Goal: Task Accomplishment & Management: Manage account settings

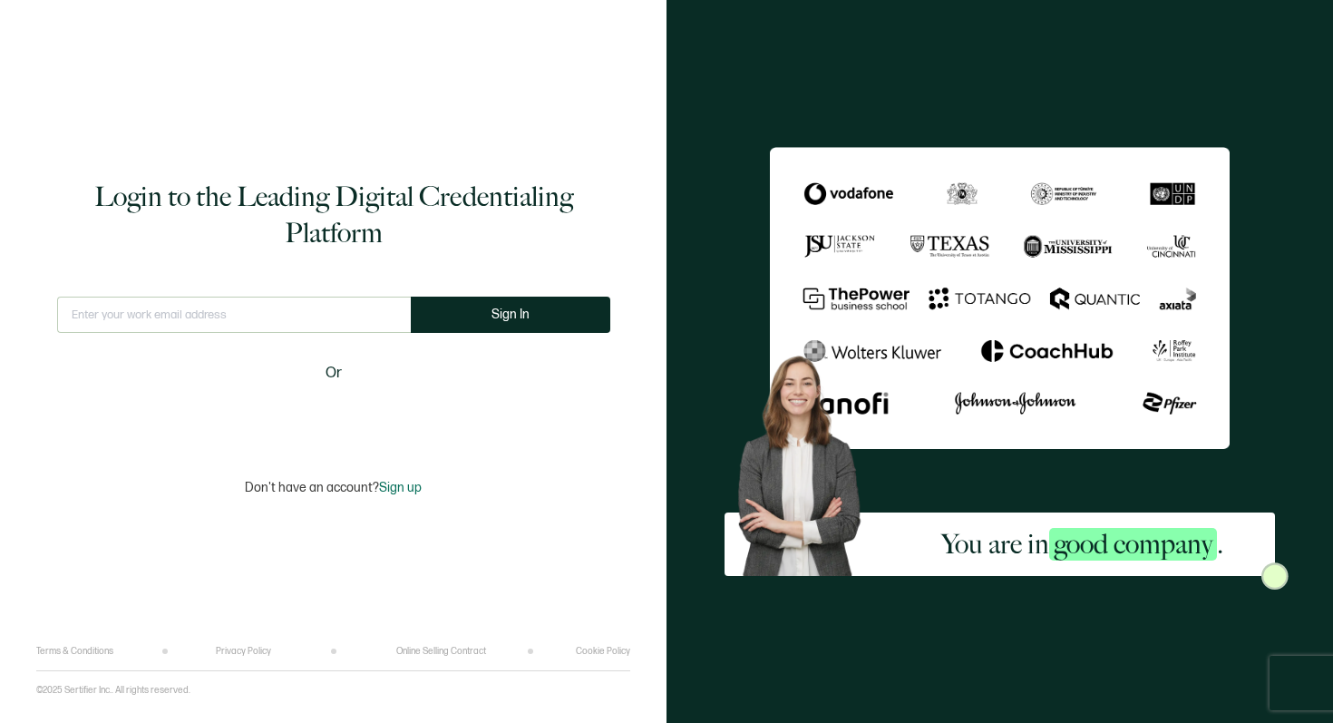
click at [282, 312] on input "text" at bounding box center [234, 315] width 354 height 36
type input "[EMAIL_ADDRESS][DOMAIN_NAME]"
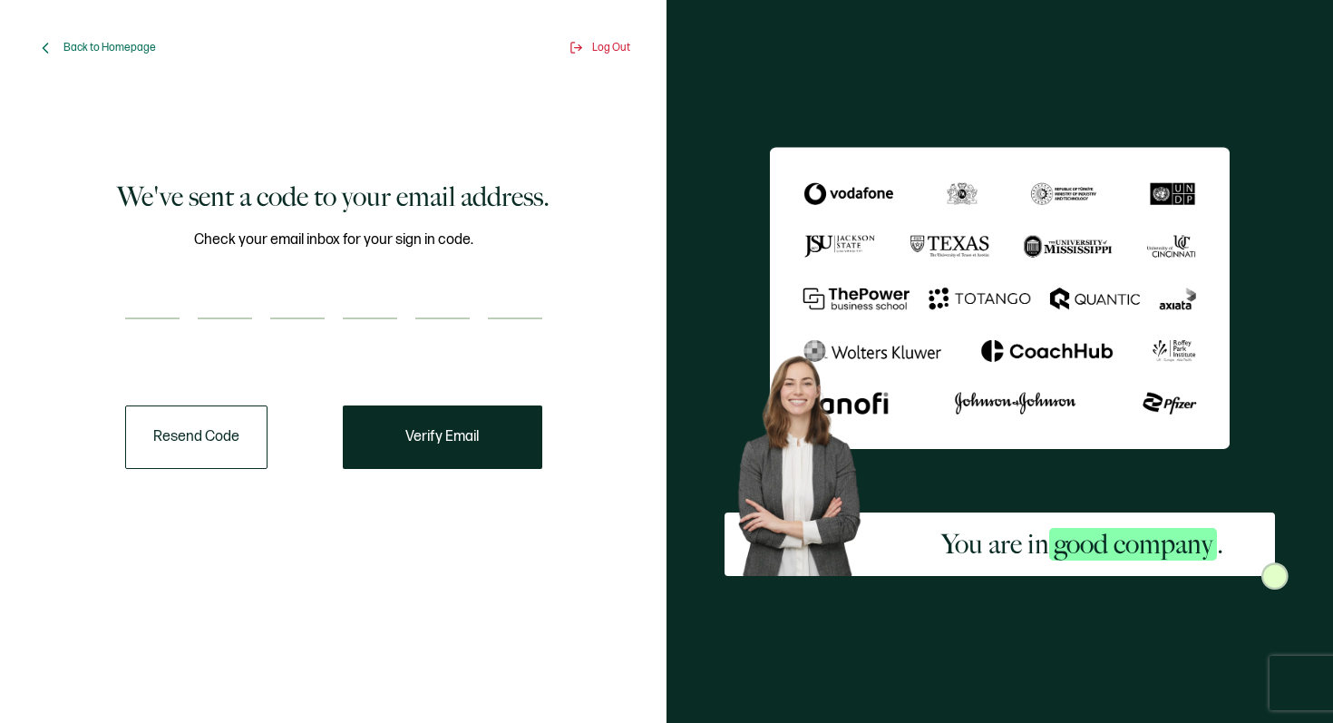
click at [151, 307] on input "number" at bounding box center [152, 301] width 54 height 36
paste input "1"
type input "1"
type input "2"
type input "0"
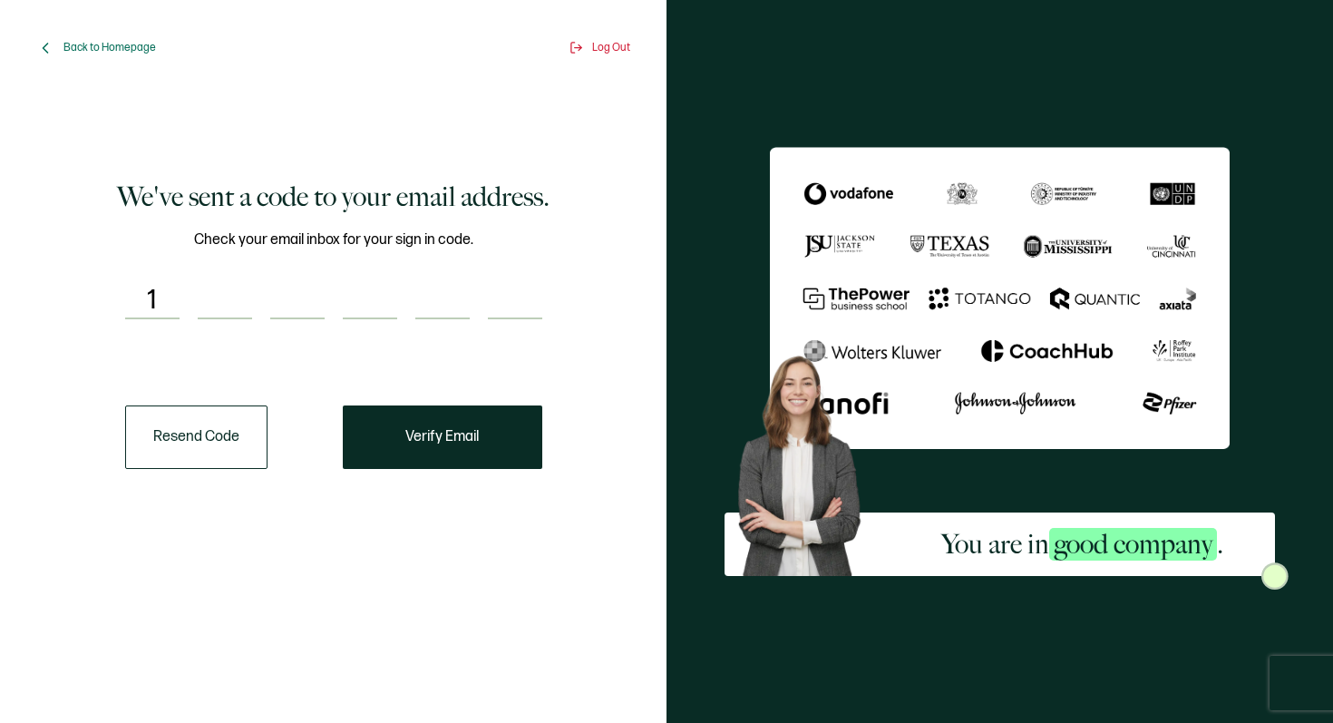
type input "8"
type input "5"
type input "2"
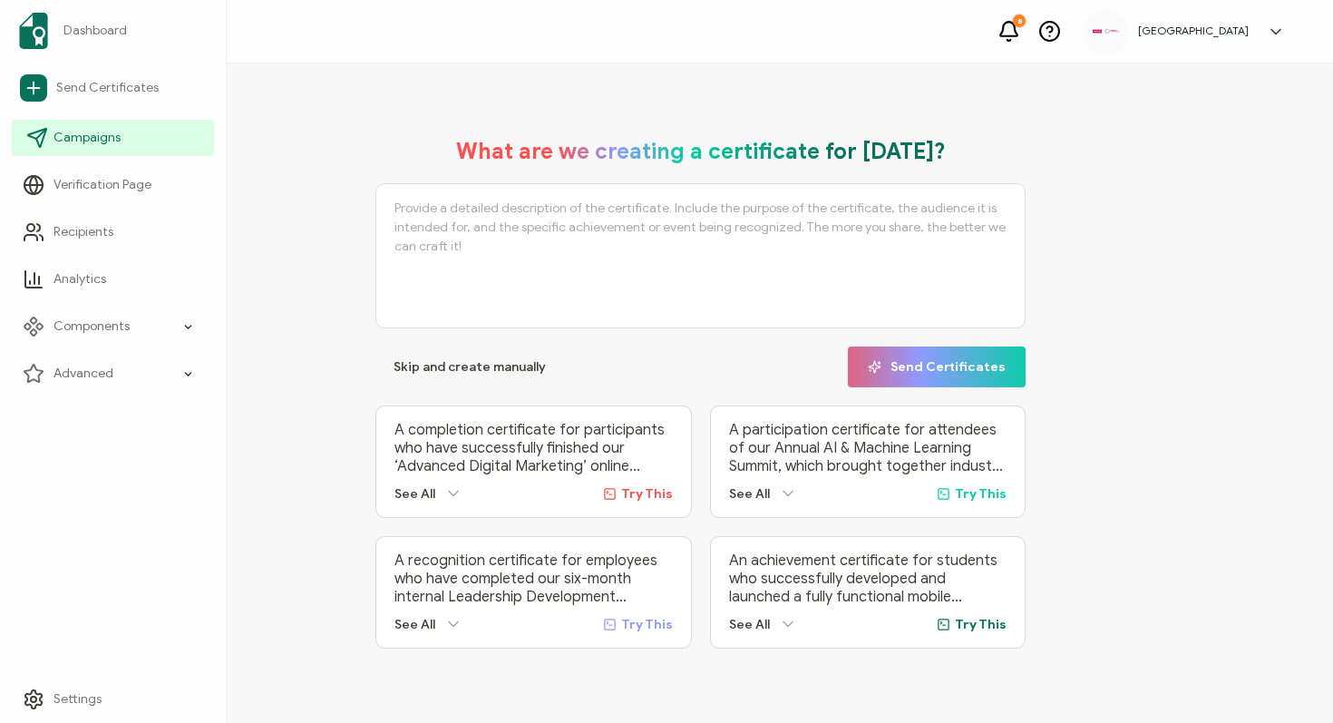
click at [80, 129] on span "Campaigns" at bounding box center [87, 138] width 67 height 18
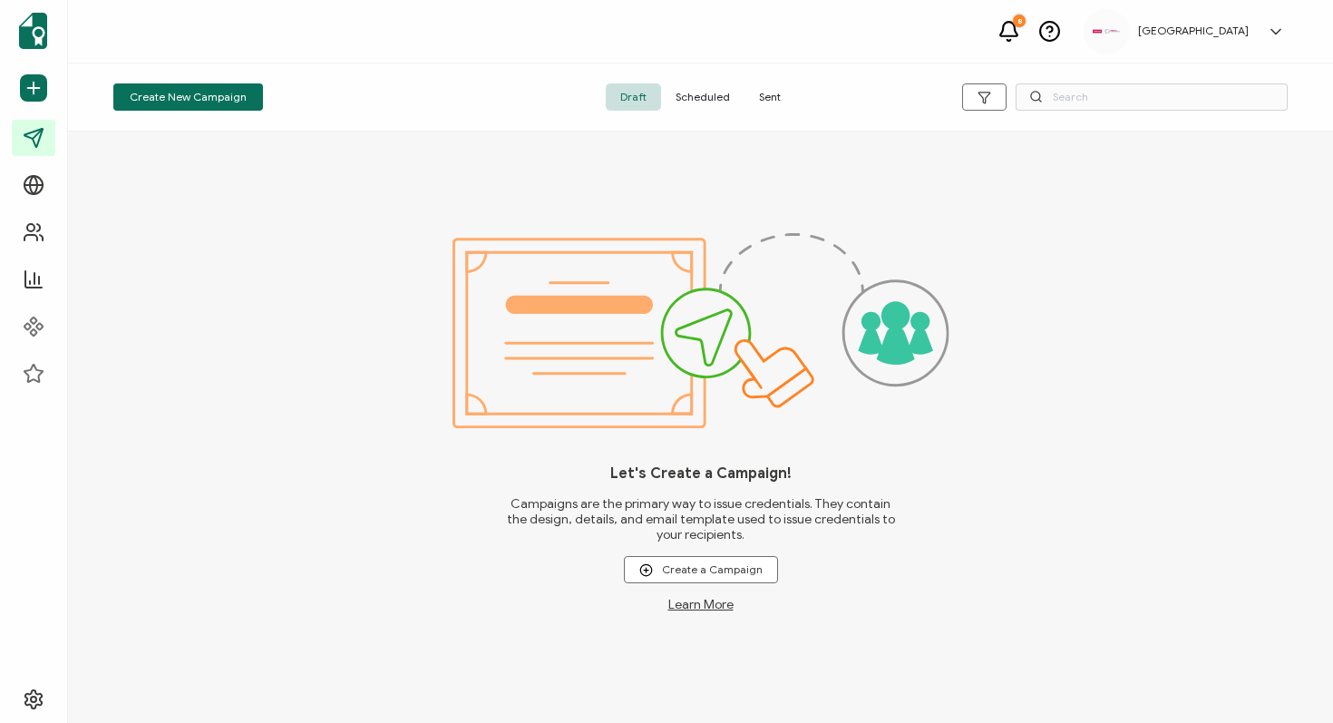
click at [774, 92] on span "Sent" at bounding box center [770, 96] width 51 height 27
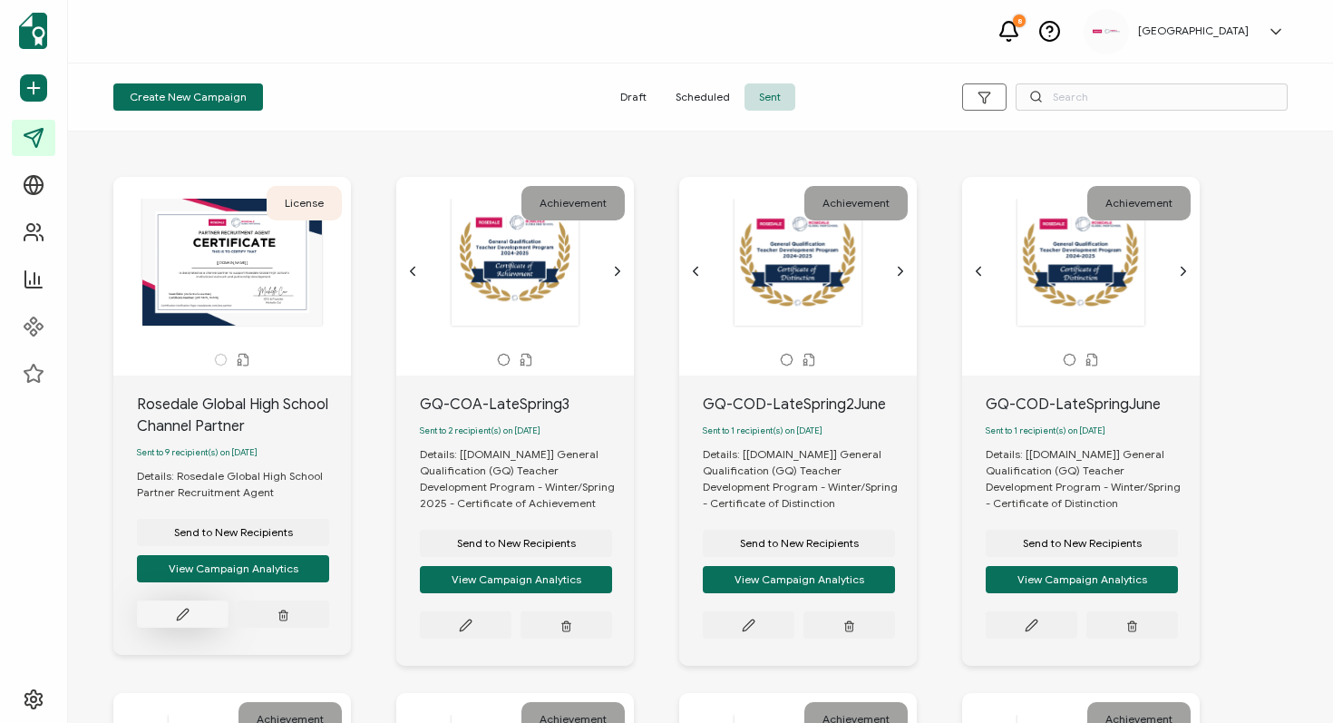
click at [183, 619] on icon at bounding box center [182, 614] width 11 height 11
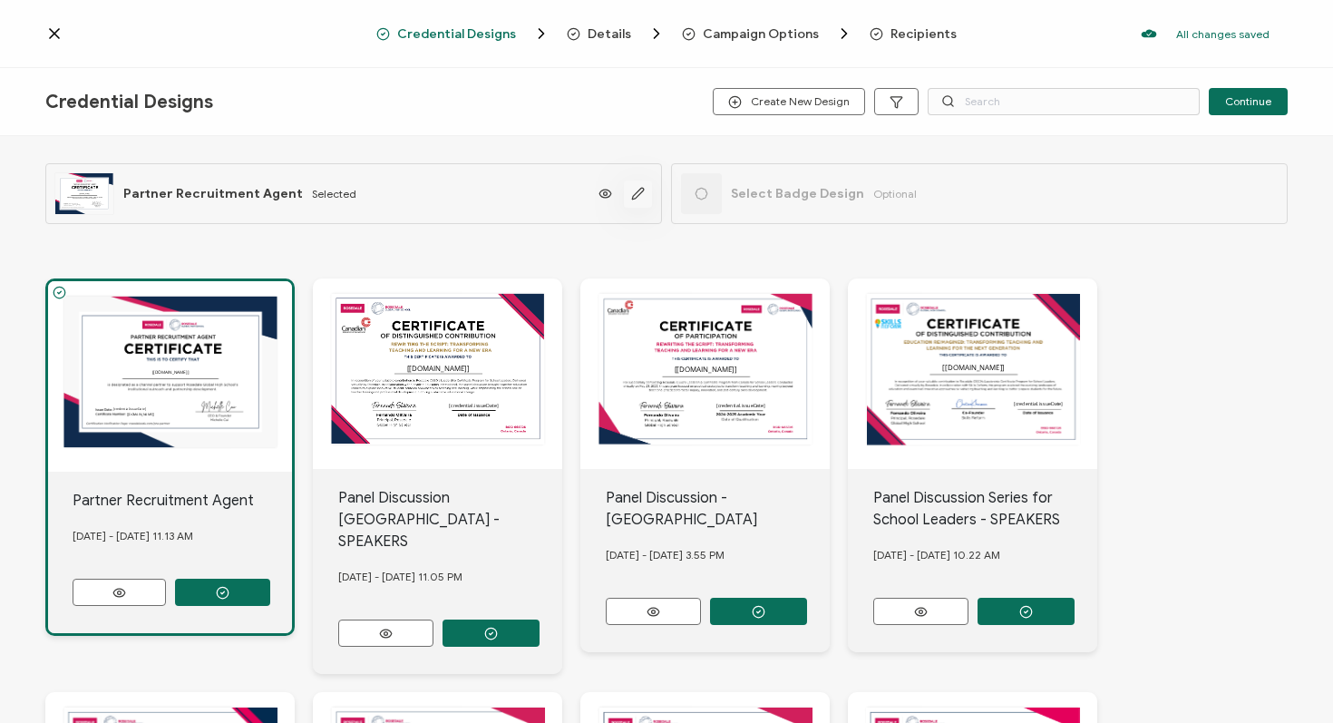
click at [635, 190] on icon "button" at bounding box center [637, 193] width 11 height 11
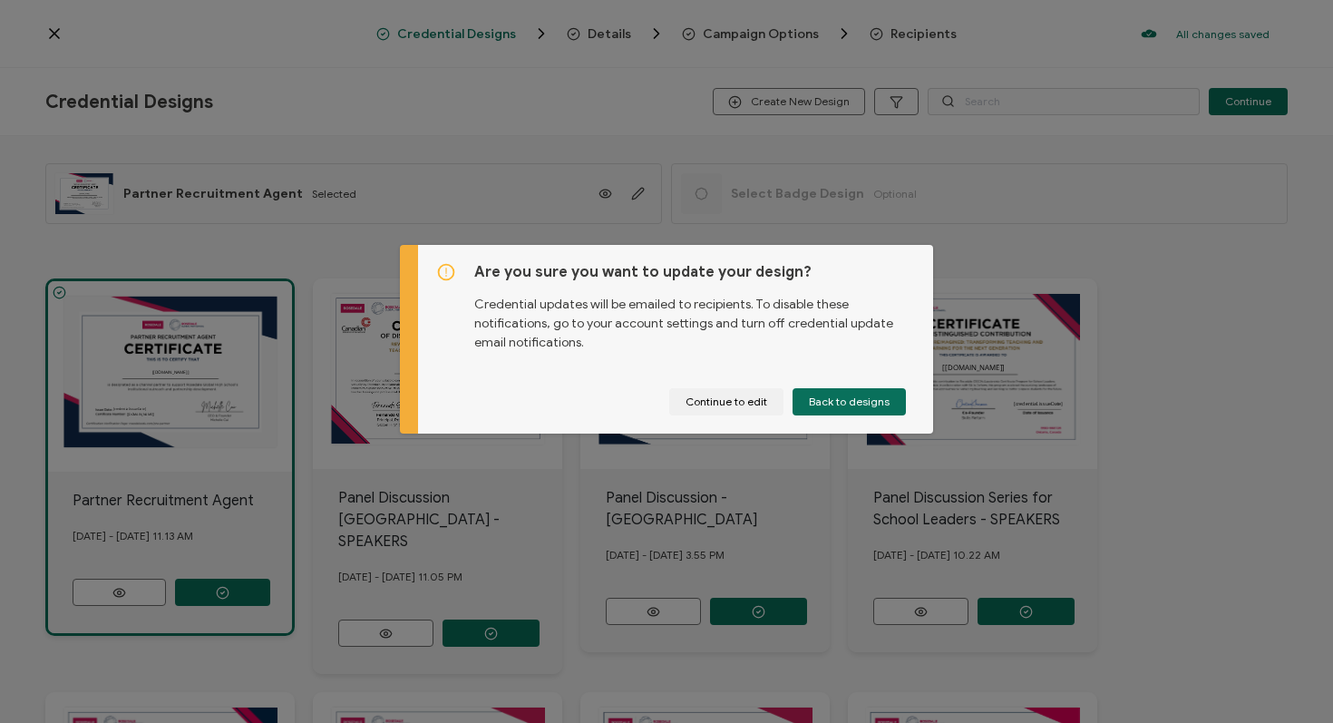
drag, startPoint x: 711, startPoint y: 403, endPoint x: 610, endPoint y: 335, distance: 122.3
click at [610, 335] on div "Are you sure you want to update your design? Credential updates will be emailed…" at bounding box center [675, 339] width 515 height 189
click at [851, 398] on span "Back to designs" at bounding box center [849, 401] width 81 height 11
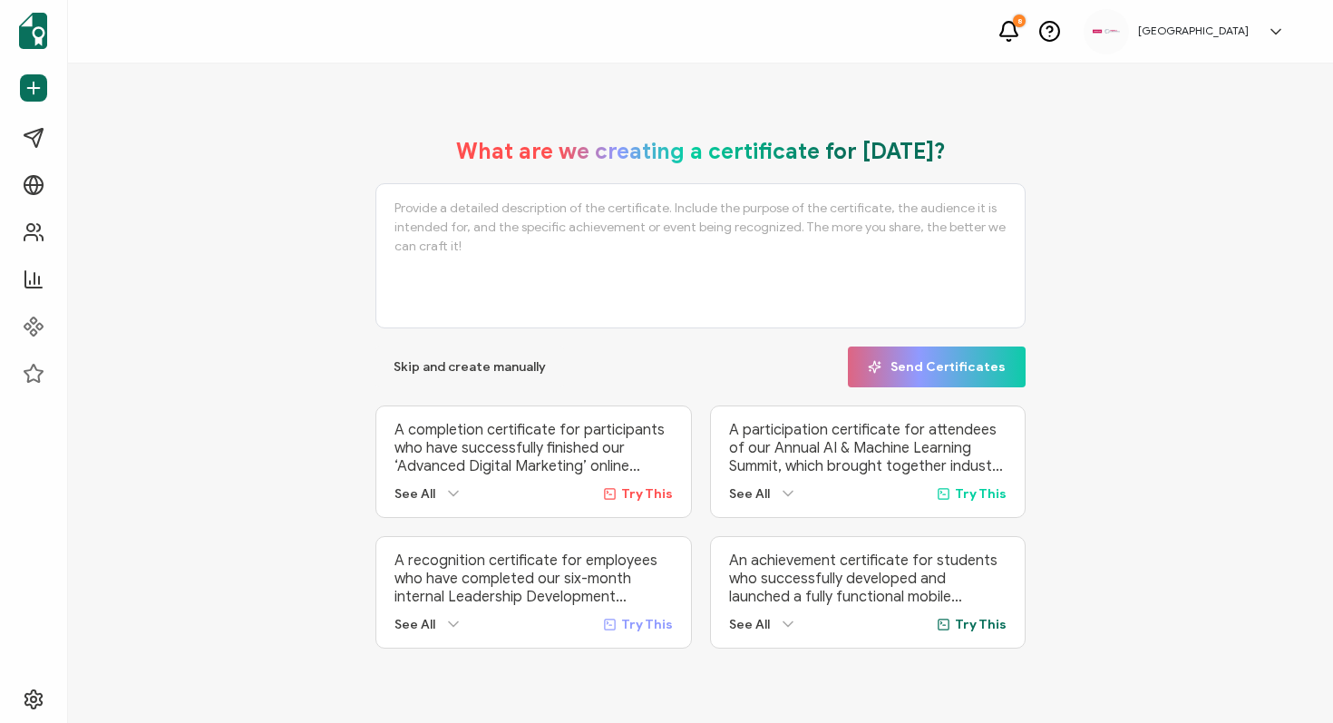
click at [1276, 34] on icon at bounding box center [1276, 32] width 18 height 18
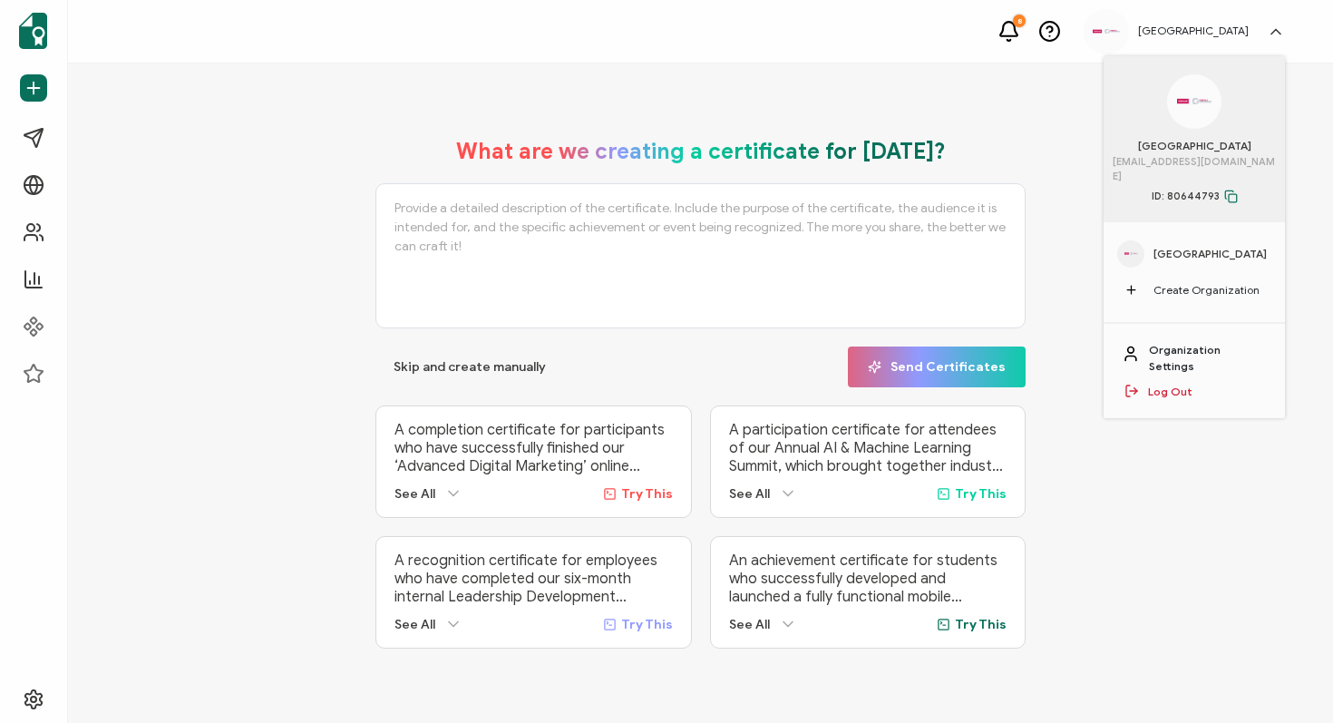
click at [1205, 342] on link "Organization Settings" at bounding box center [1208, 358] width 118 height 33
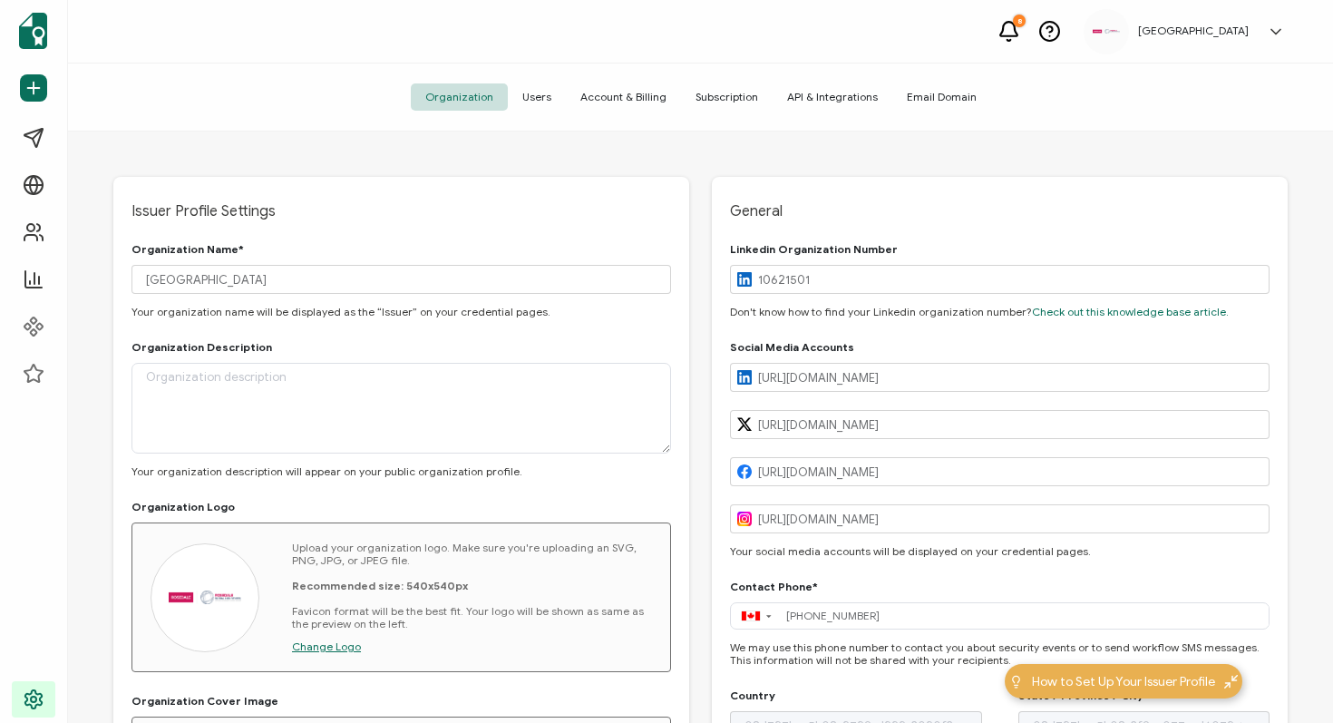
type input "[GEOGRAPHIC_DATA]"
click at [611, 96] on span "Account & Billing" at bounding box center [623, 96] width 115 height 27
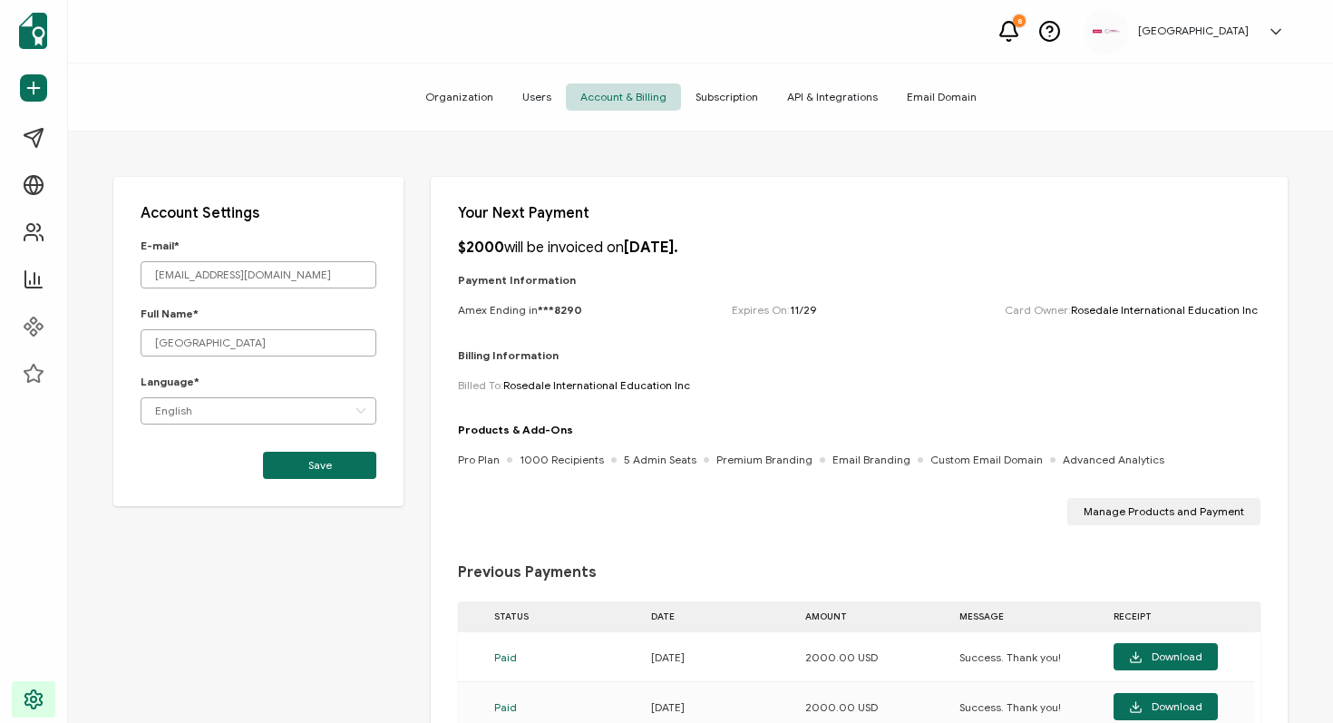
click at [457, 103] on span "Organization" at bounding box center [459, 96] width 97 height 27
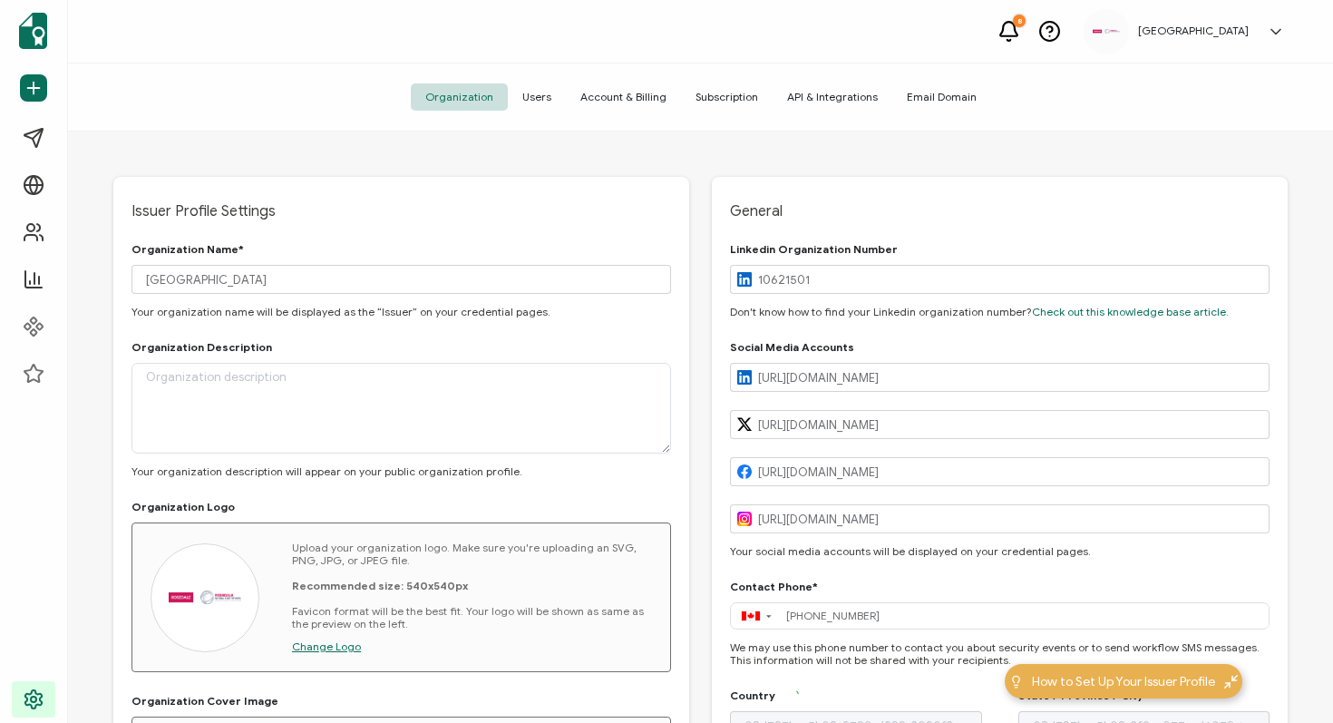
type input "[GEOGRAPHIC_DATA]"
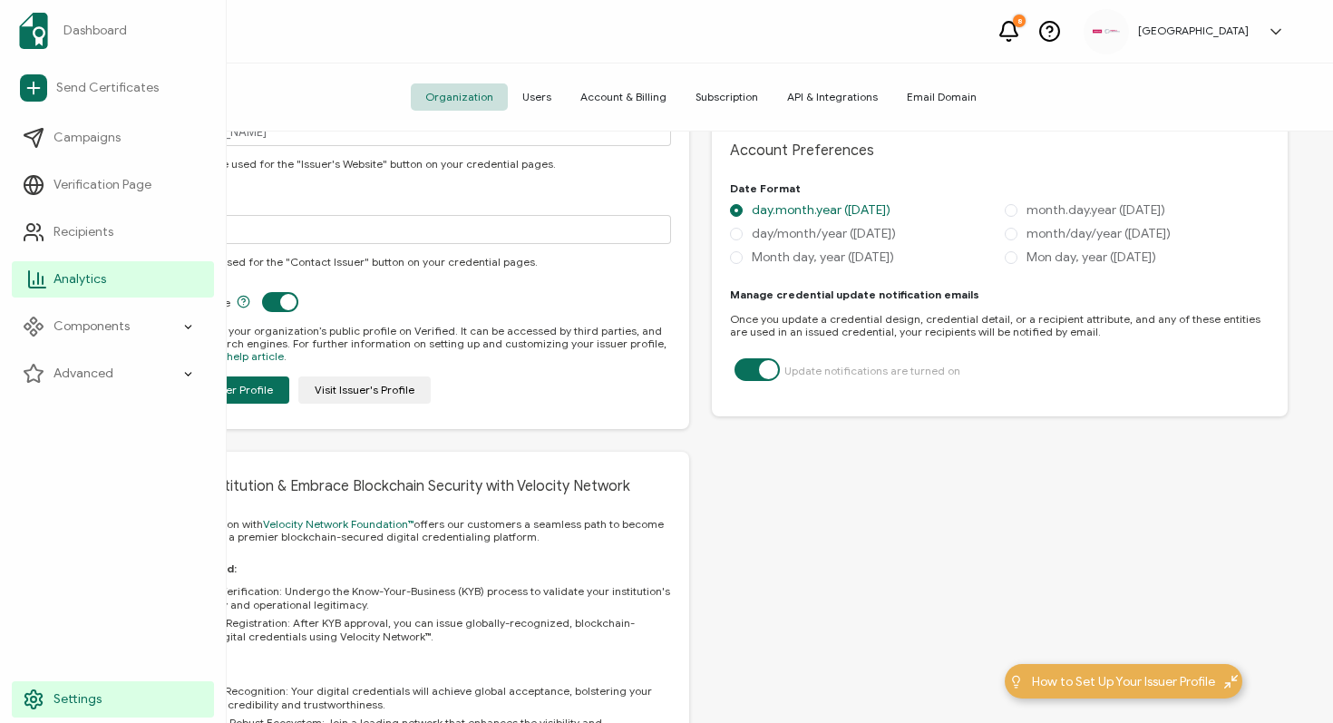
scroll to position [812, 0]
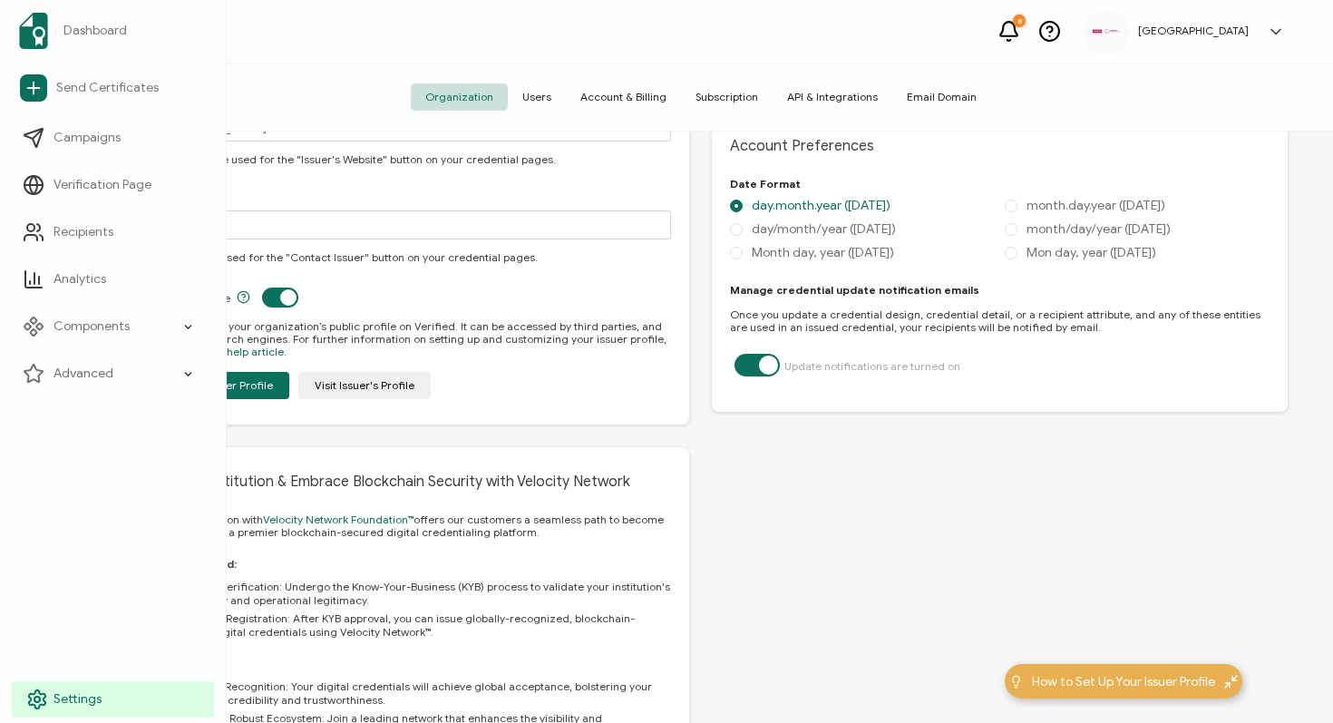
click at [69, 704] on span "Settings" at bounding box center [78, 699] width 48 height 18
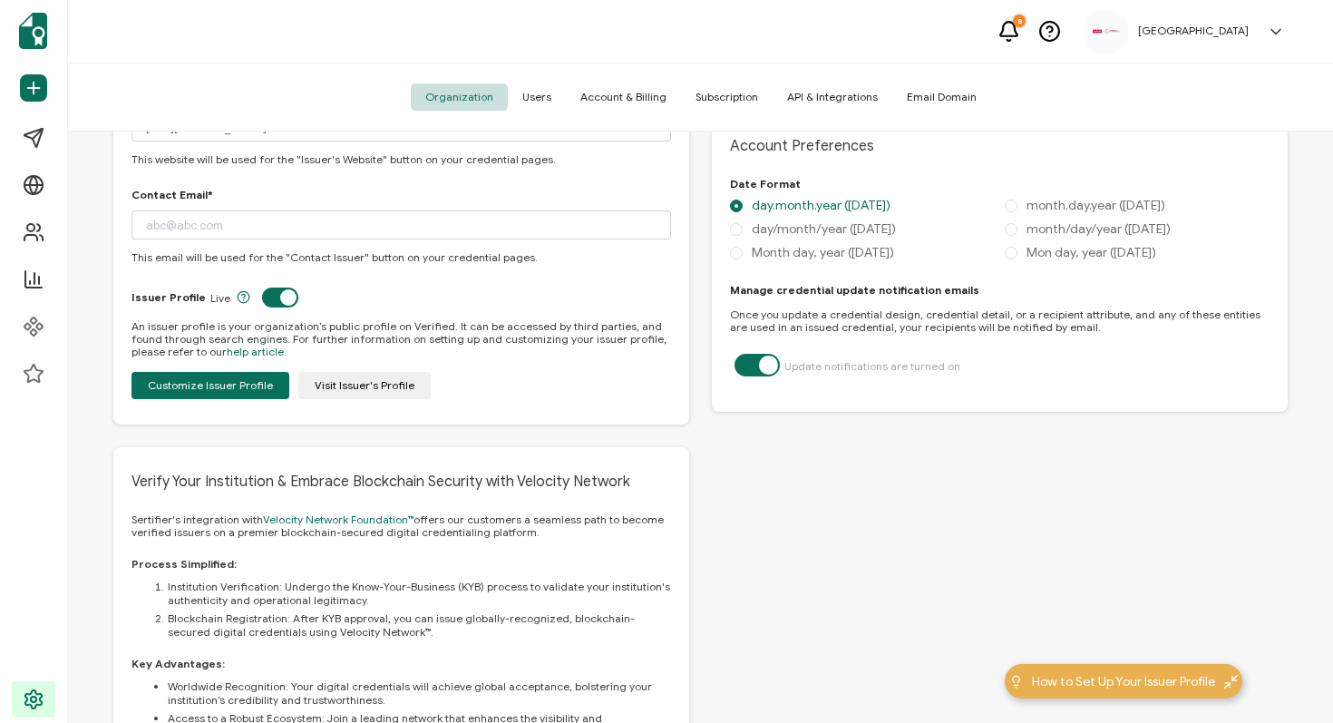
click at [531, 101] on span "Users" at bounding box center [537, 96] width 58 height 27
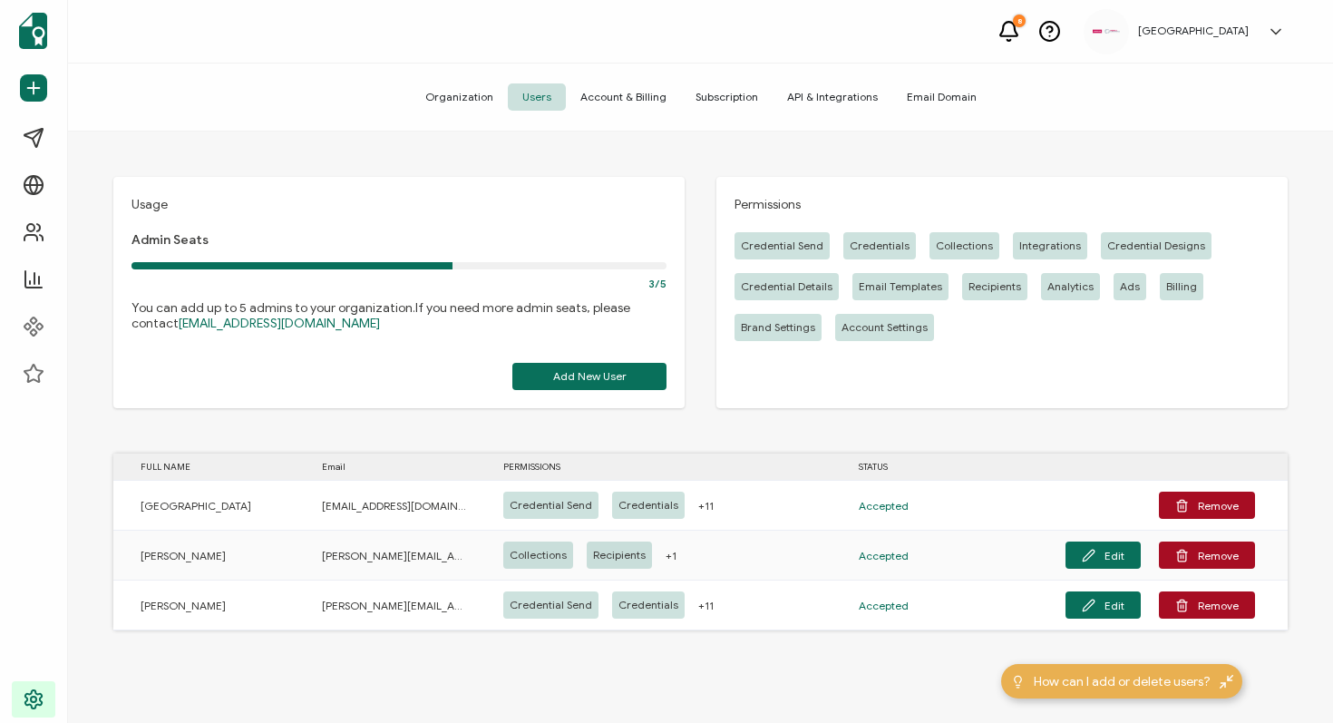
click at [915, 96] on span "Email Domain" at bounding box center [942, 96] width 99 height 27
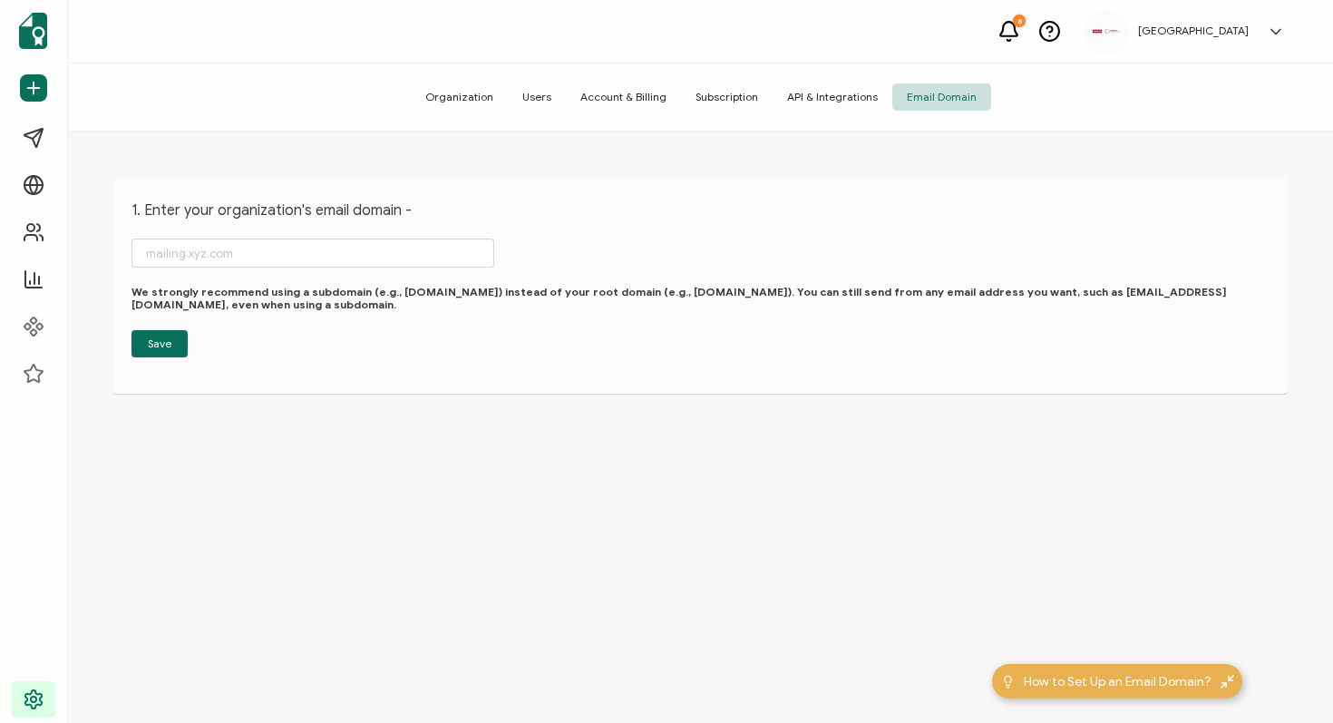
click at [824, 101] on span "API & Integrations" at bounding box center [833, 96] width 120 height 27
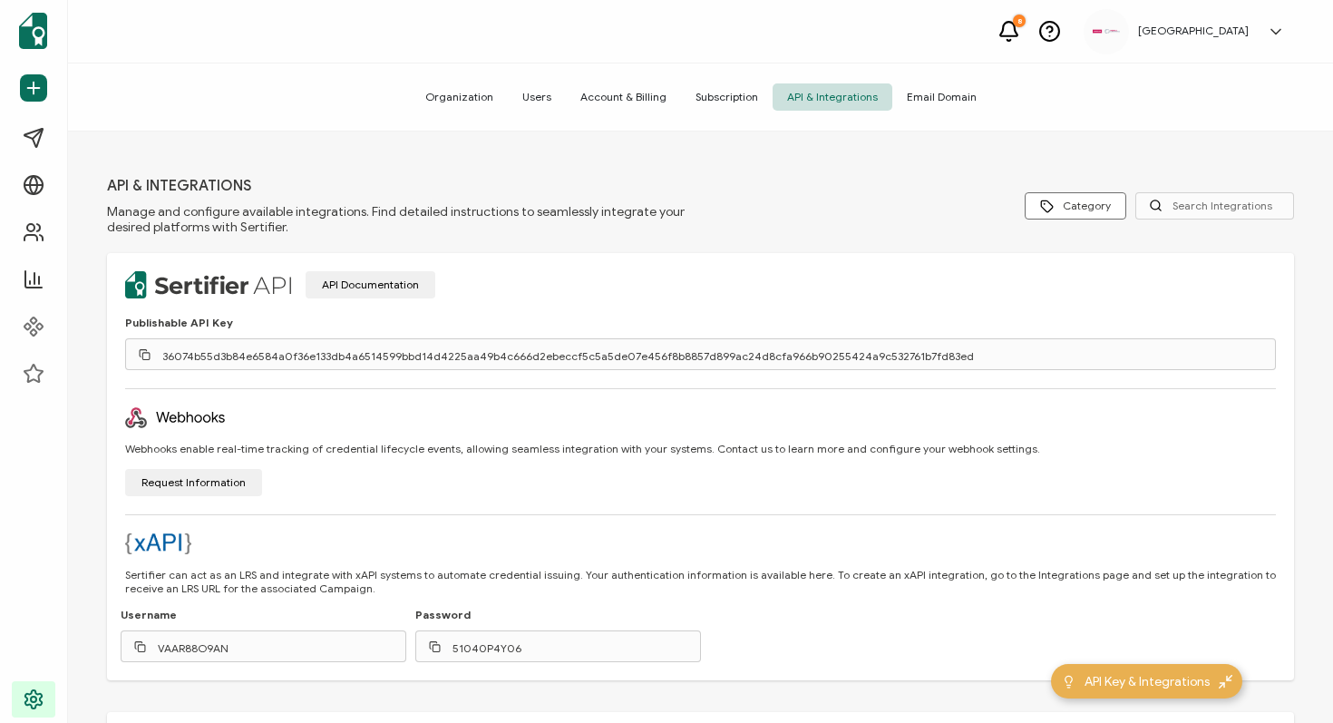
click at [723, 102] on span "Subscription" at bounding box center [727, 96] width 92 height 27
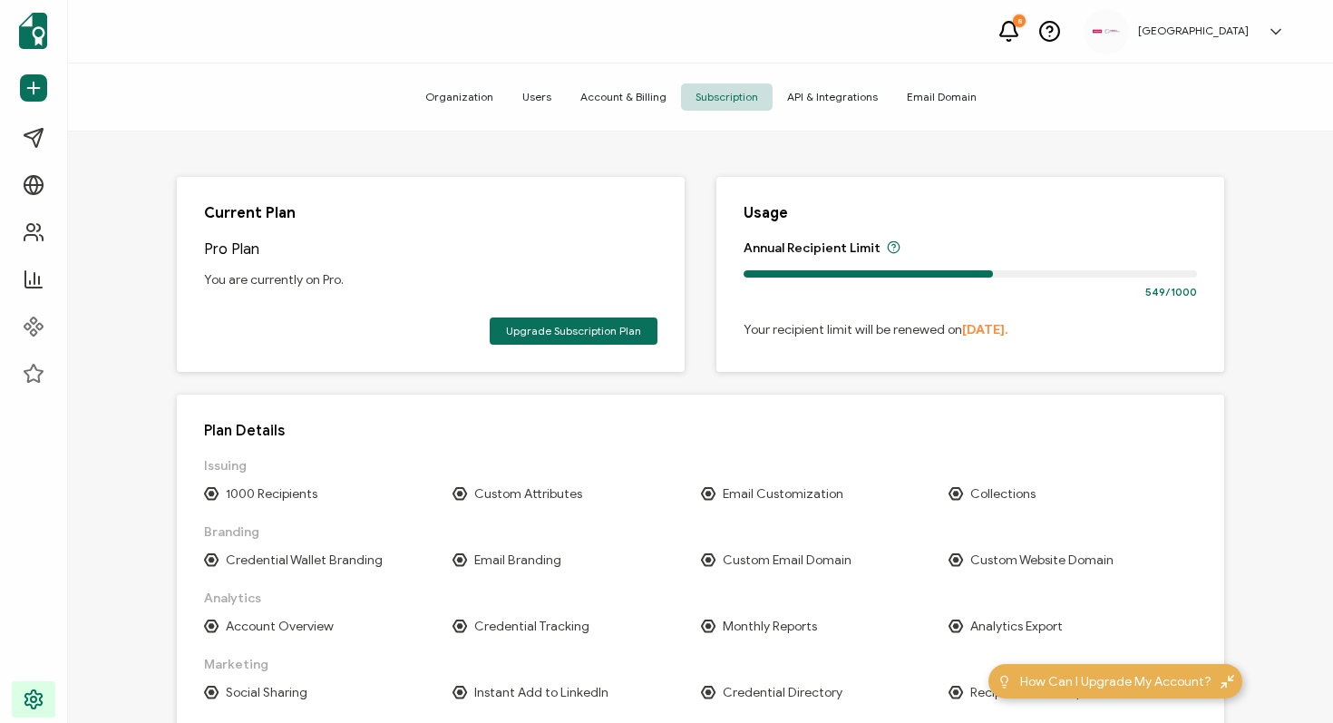
click at [629, 97] on span "Account & Billing" at bounding box center [623, 96] width 115 height 27
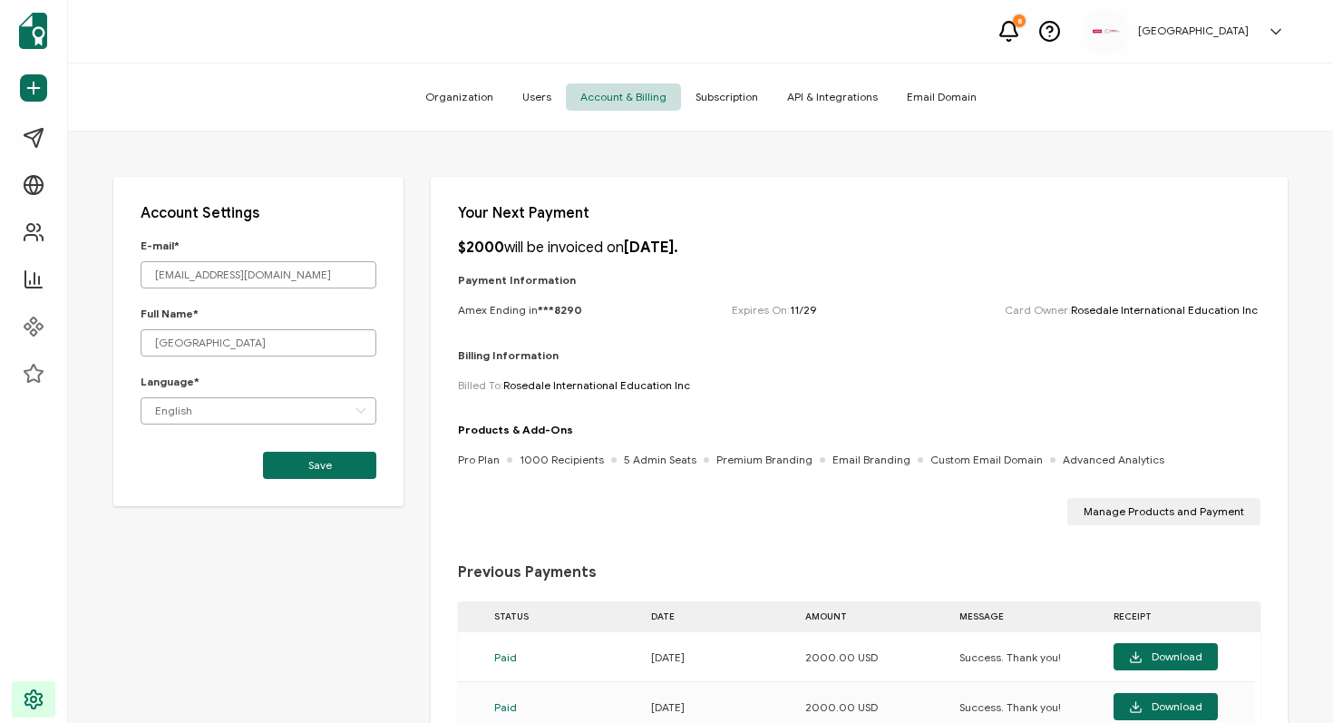
click at [1234, 30] on h5 "[GEOGRAPHIC_DATA]" at bounding box center [1193, 30] width 111 height 13
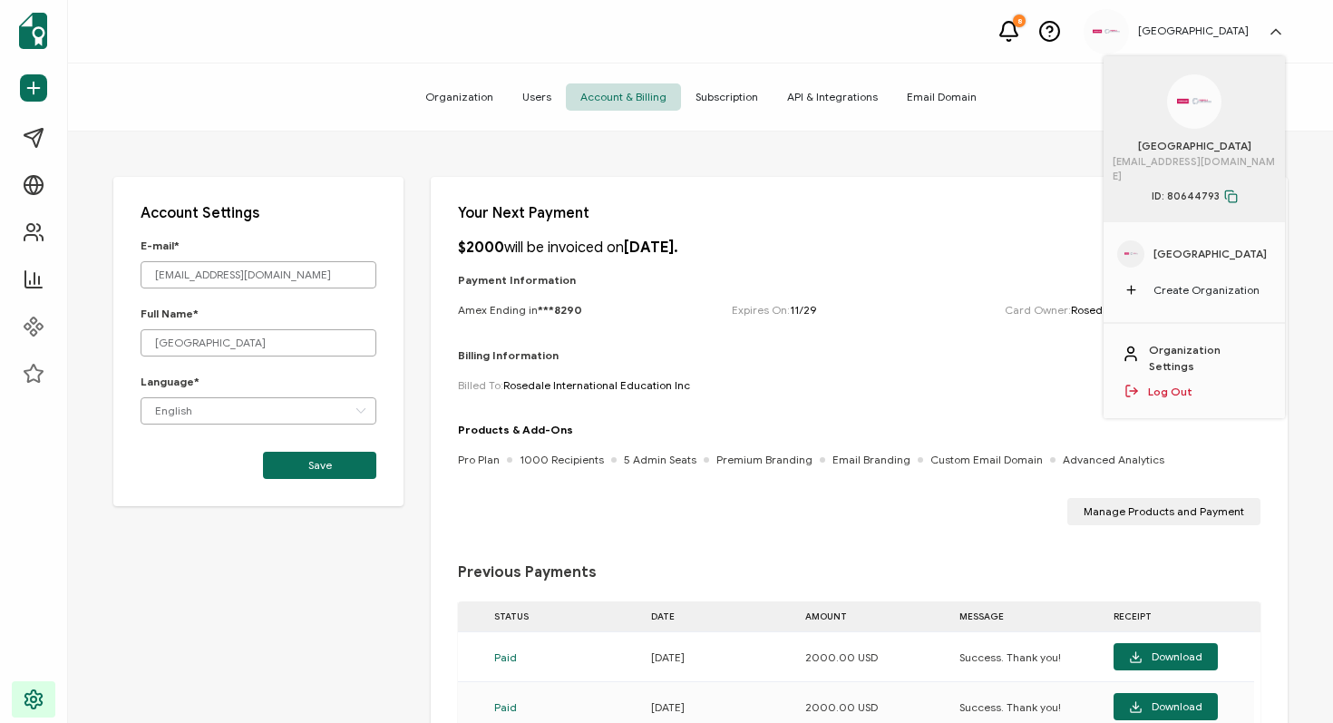
click at [998, 34] on icon at bounding box center [1009, 31] width 23 height 23
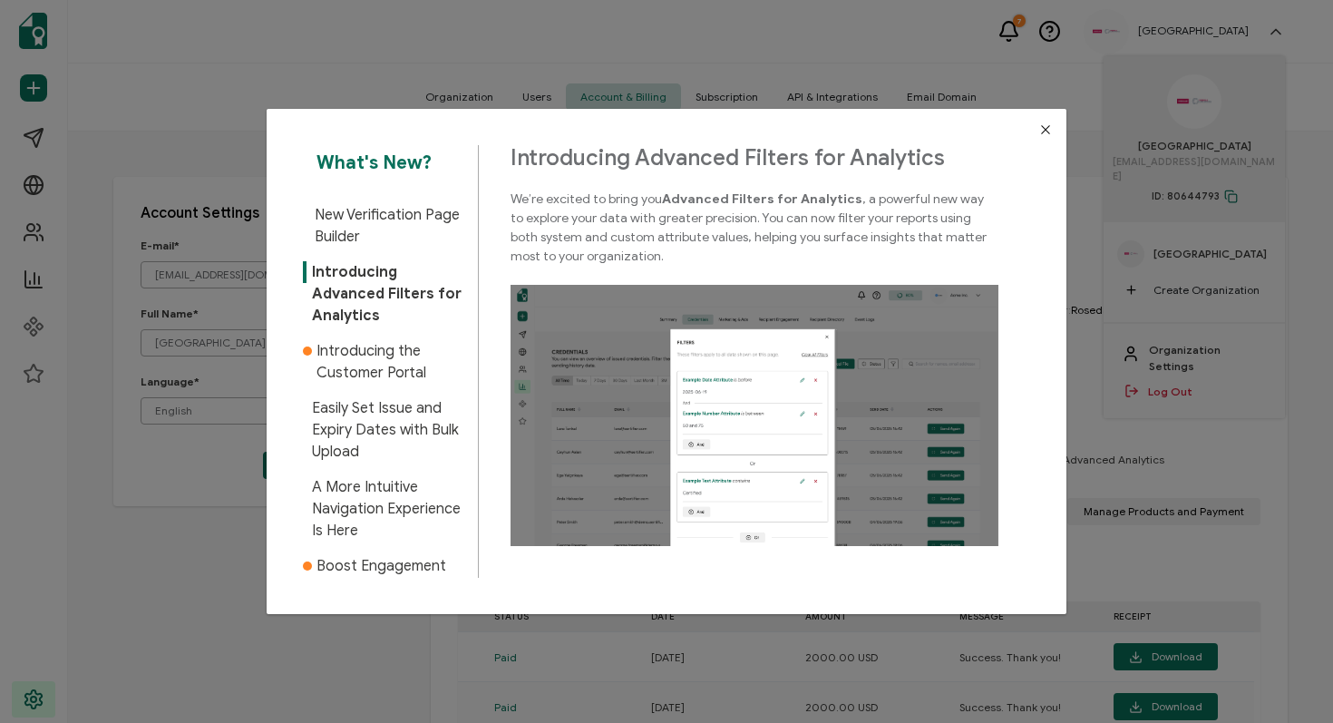
click at [1043, 132] on icon "Close" at bounding box center [1046, 129] width 15 height 15
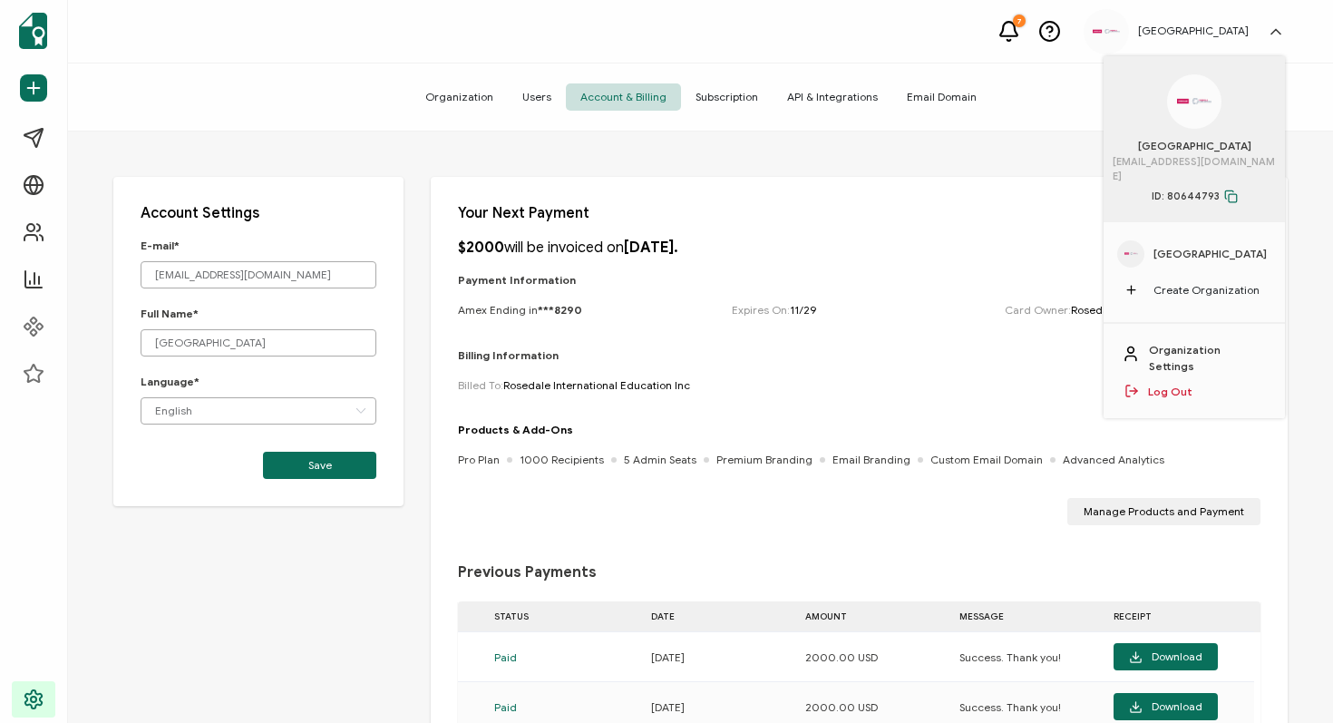
click at [1278, 29] on icon at bounding box center [1276, 32] width 18 height 18
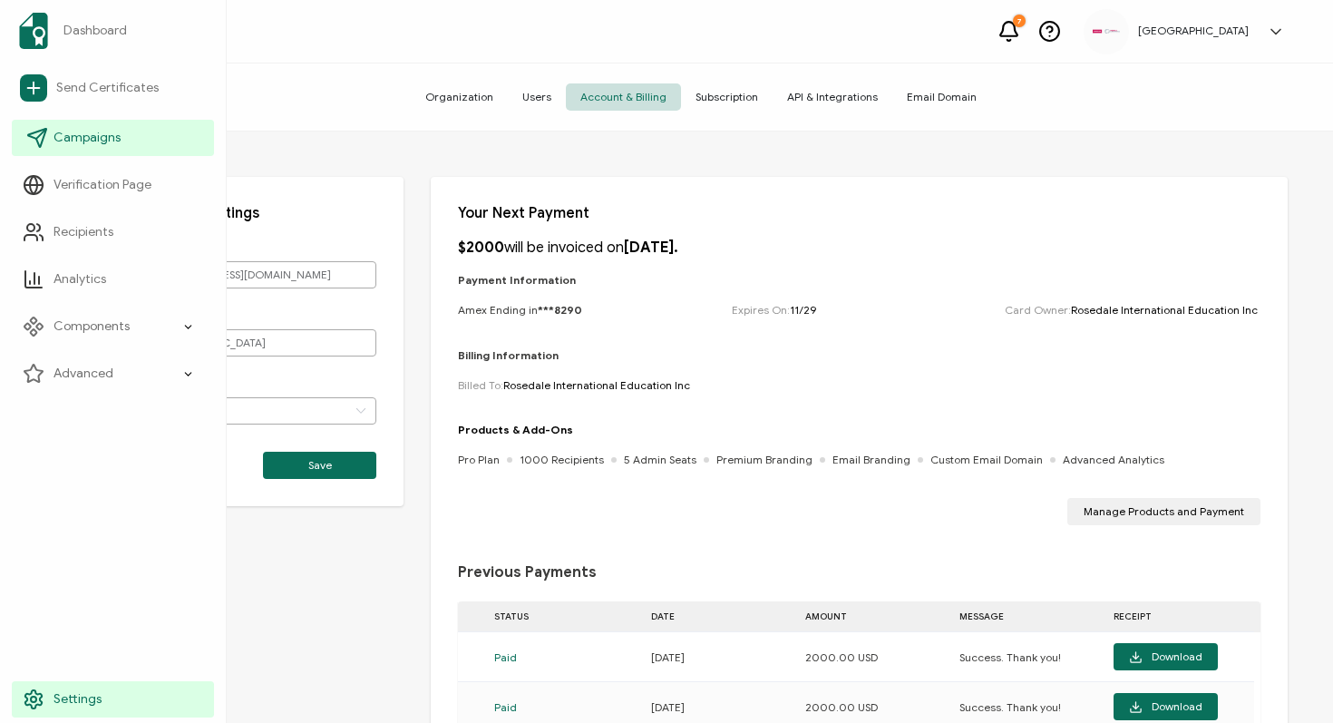
click at [102, 131] on span "Campaigns" at bounding box center [87, 138] width 67 height 18
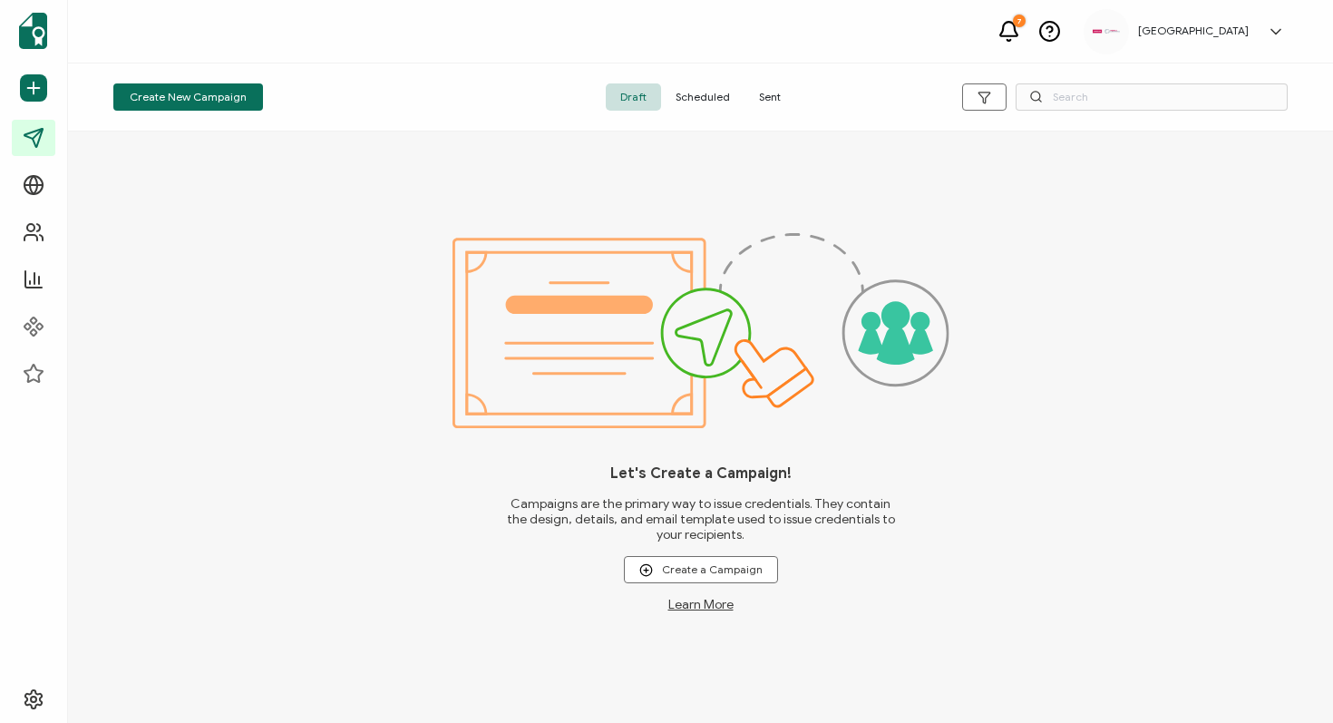
click at [772, 94] on span "Sent" at bounding box center [770, 96] width 51 height 27
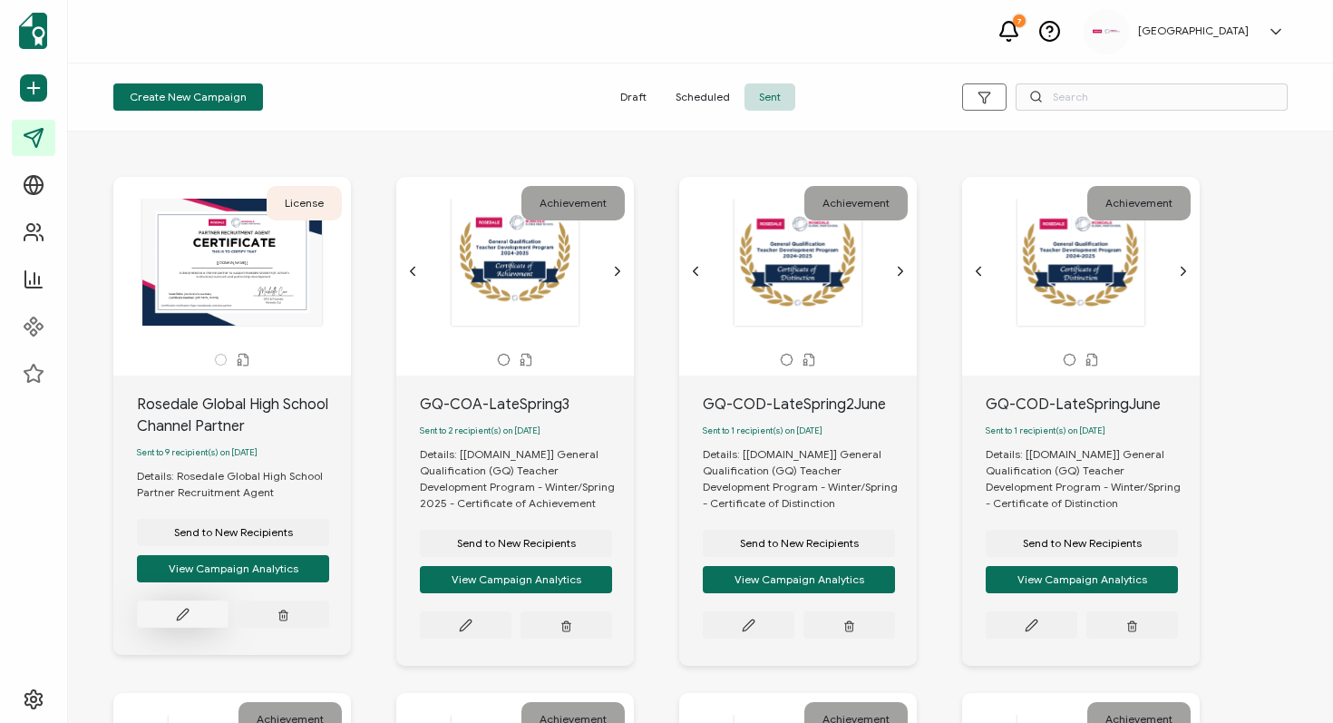
click at [188, 614] on icon at bounding box center [183, 615] width 14 height 14
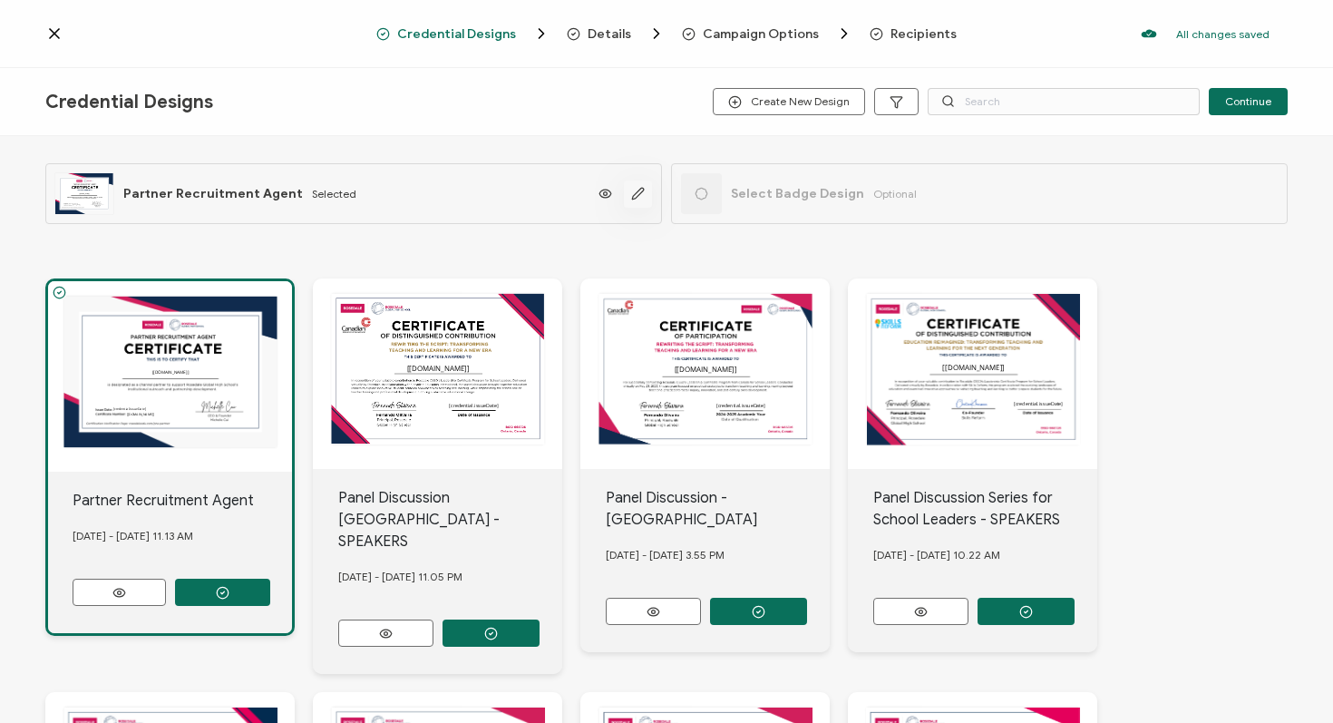
click at [639, 192] on icon "button" at bounding box center [638, 194] width 14 height 14
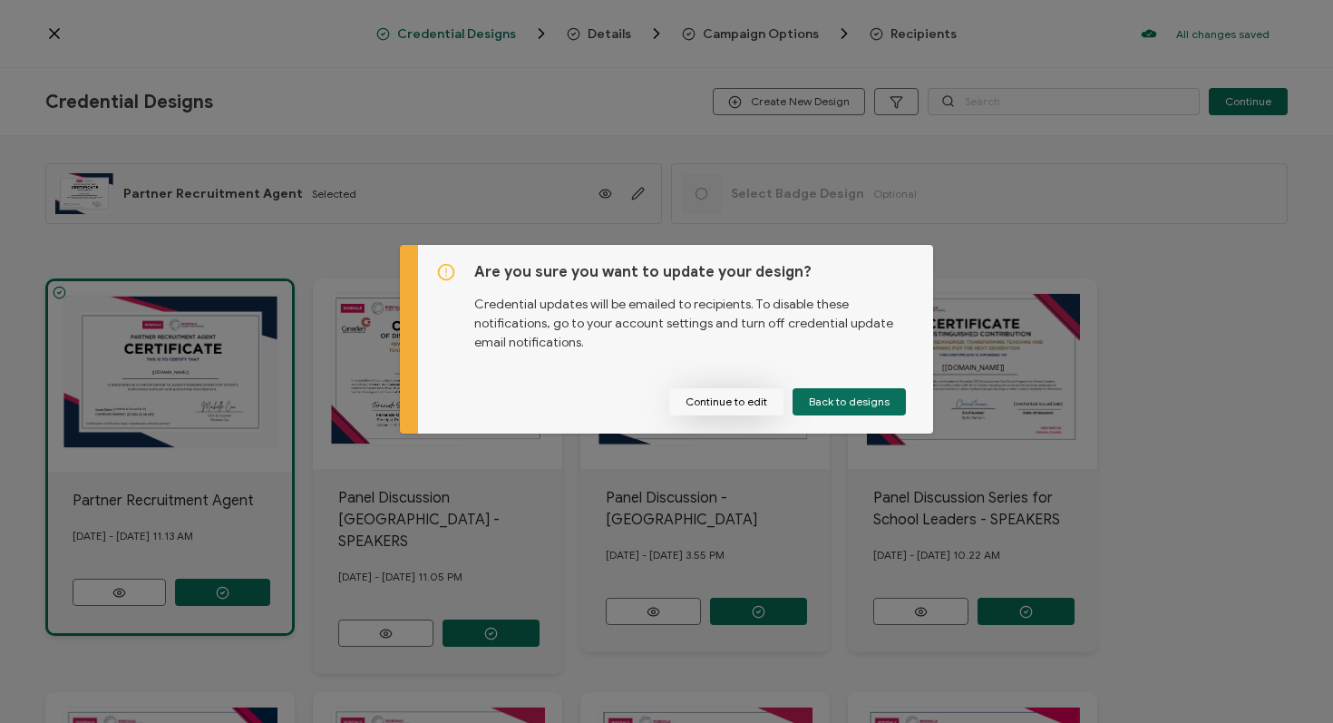
click at [738, 393] on button "Continue to edit" at bounding box center [726, 401] width 114 height 27
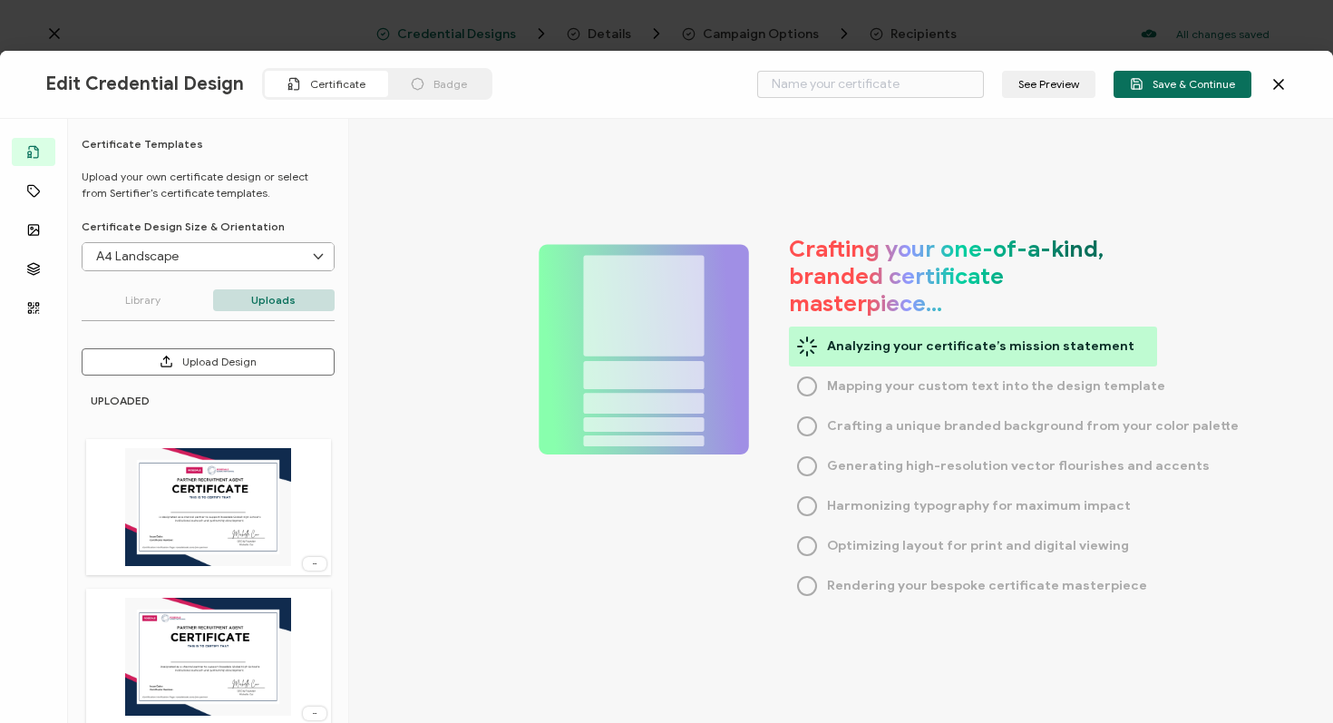
type input "Partner Recruitment Agent"
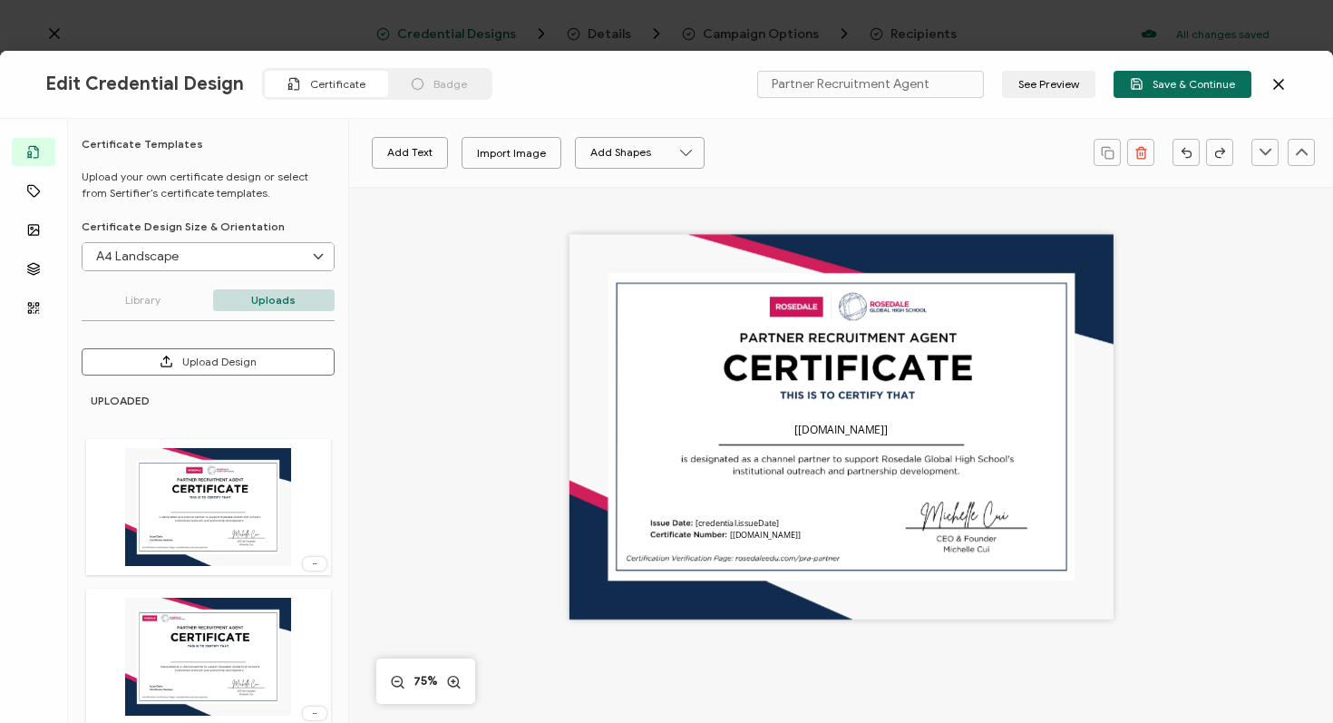
drag, startPoint x: 1279, startPoint y: 87, endPoint x: 1268, endPoint y: 100, distance: 16.7
click at [1279, 87] on icon at bounding box center [1279, 84] width 18 height 18
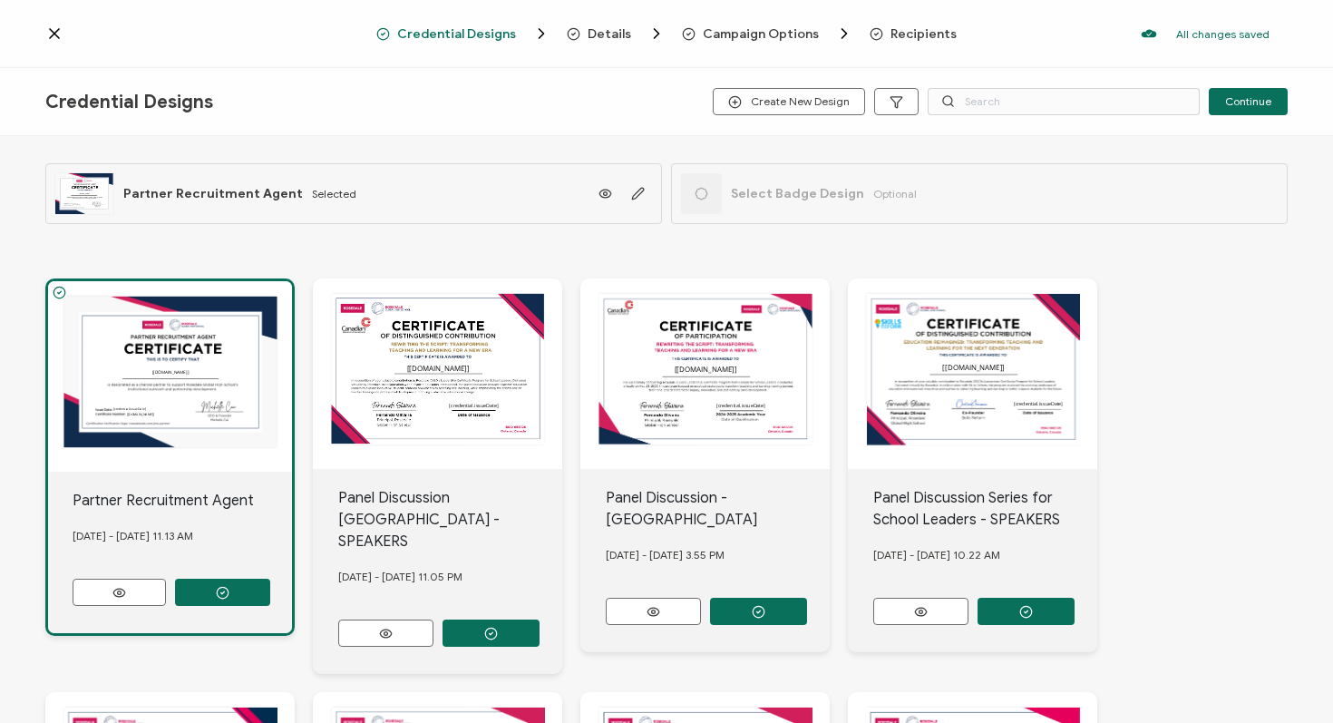
click at [591, 34] on span "Details" at bounding box center [610, 34] width 44 height 14
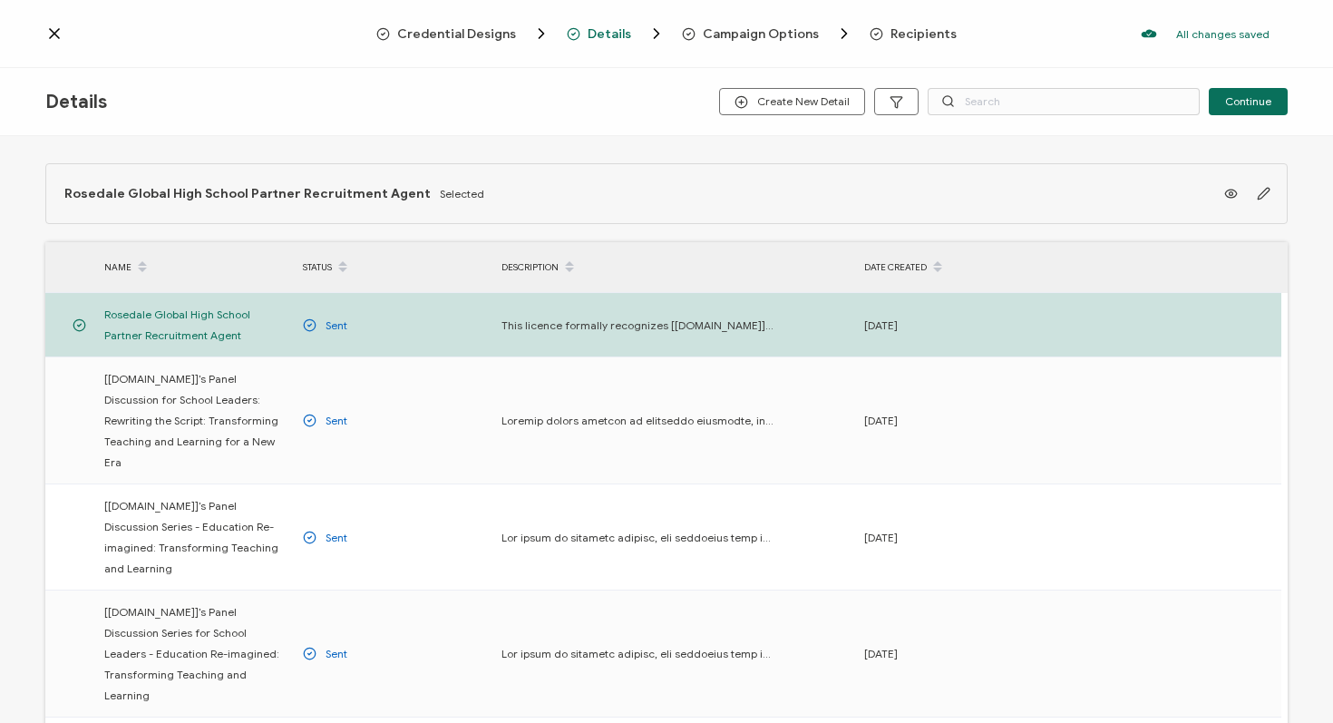
click at [54, 32] on icon at bounding box center [54, 33] width 18 height 18
